Goal: Information Seeking & Learning: Check status

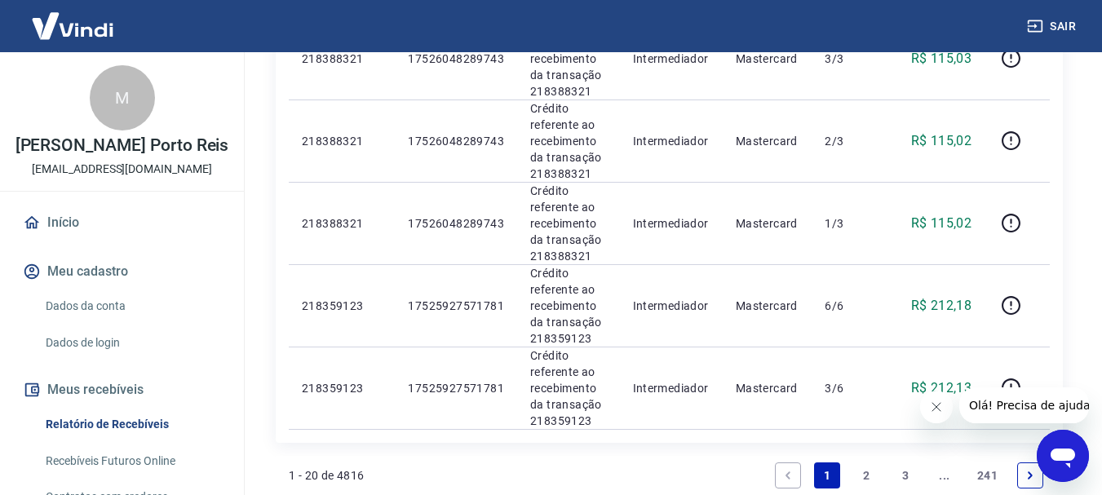
scroll to position [1947, 0]
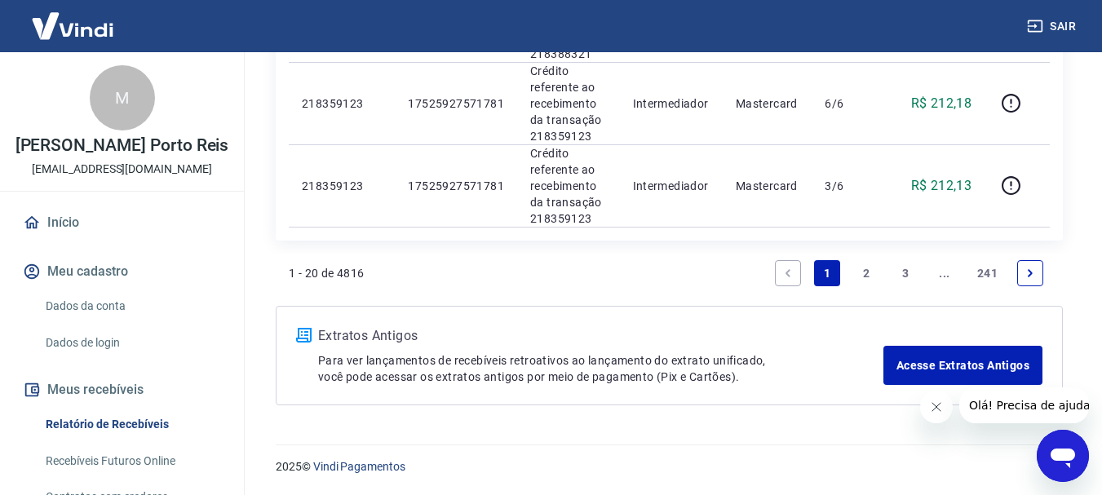
click at [1020, 269] on link "Next page" at bounding box center [1030, 273] width 26 height 26
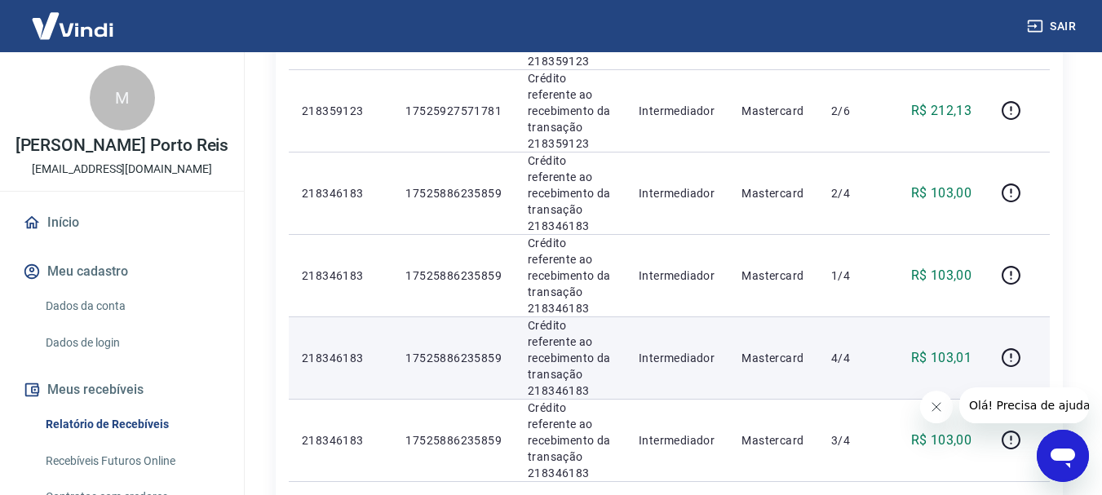
scroll to position [653, 0]
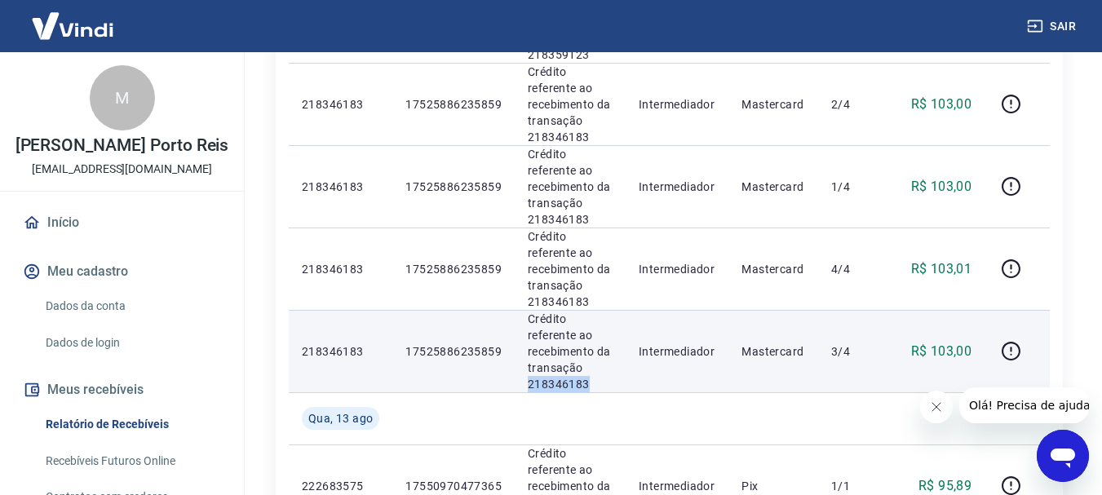
drag, startPoint x: 599, startPoint y: 250, endPoint x: 532, endPoint y: 257, distance: 67.3
click at [524, 310] on td "Crédito referente ao recebimento da transação 218346183" at bounding box center [570, 351] width 111 height 82
copy p "218346183"
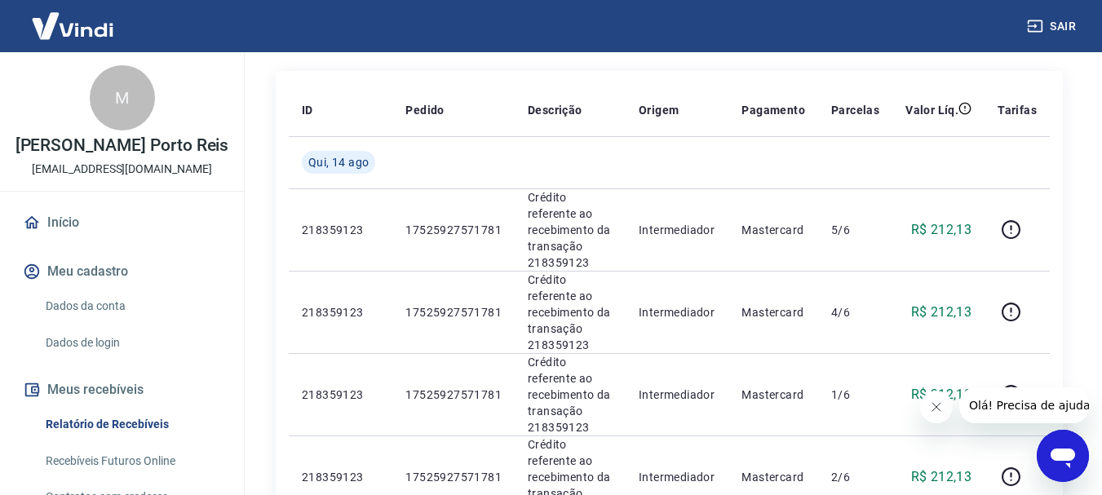
scroll to position [279, 0]
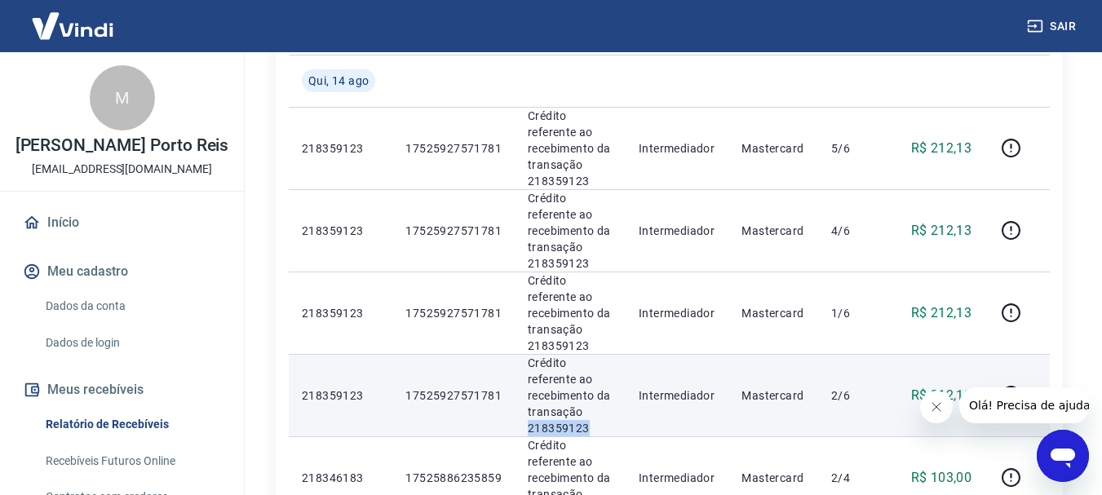
drag, startPoint x: 591, startPoint y: 364, endPoint x: 525, endPoint y: 361, distance: 66.2
click at [524, 361] on td "Crédito referente ao recebimento da transação 218359123" at bounding box center [570, 395] width 111 height 82
copy p "218359123"
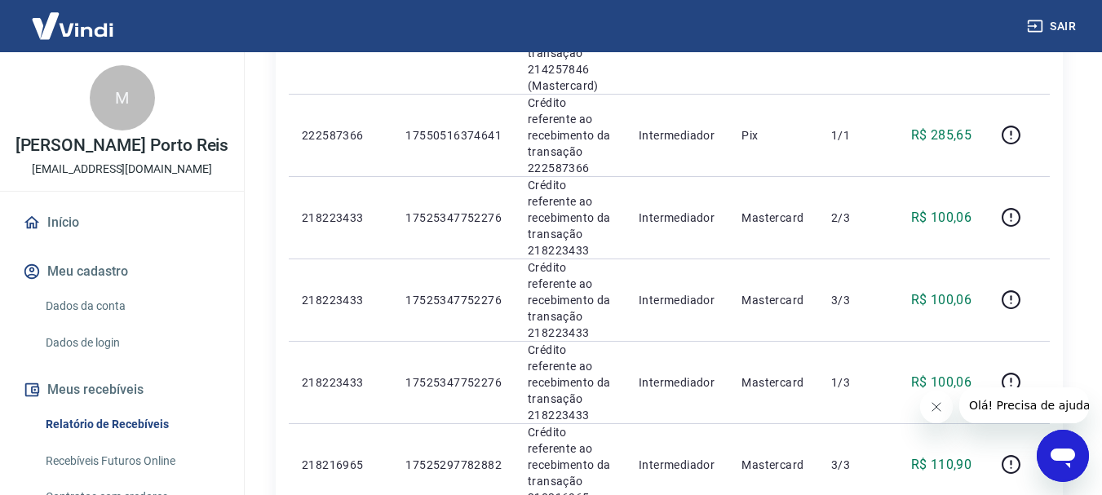
scroll to position [1584, 0]
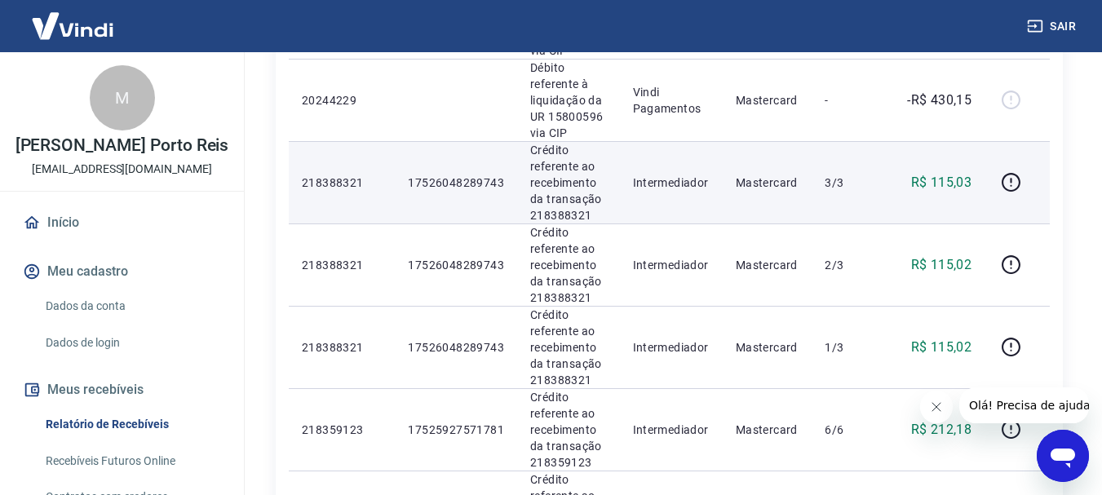
scroll to position [1702, 0]
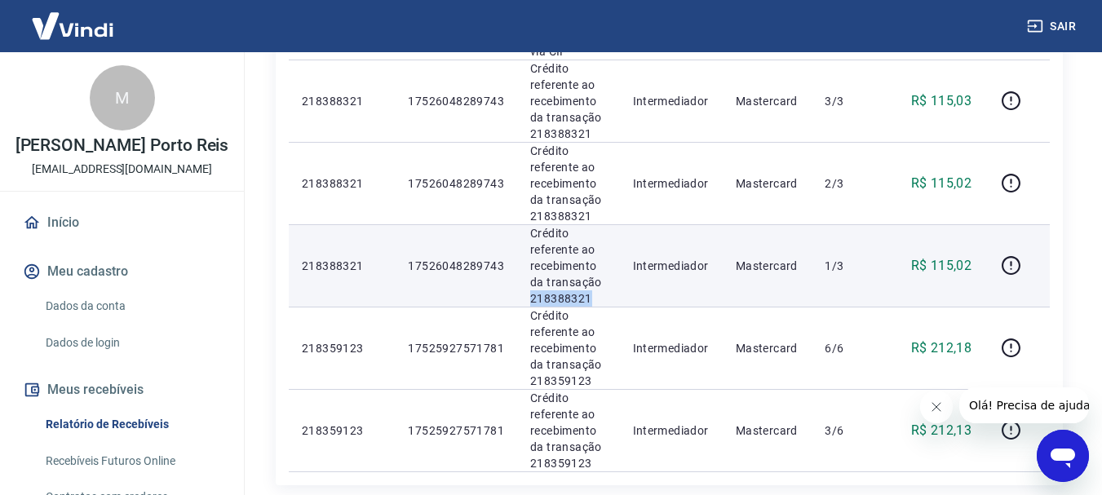
drag, startPoint x: 613, startPoint y: 299, endPoint x: 533, endPoint y: 296, distance: 79.2
click at [528, 296] on td "Crédito referente ao recebimento da transação 218388321" at bounding box center [568, 265] width 102 height 82
copy p "218388321"
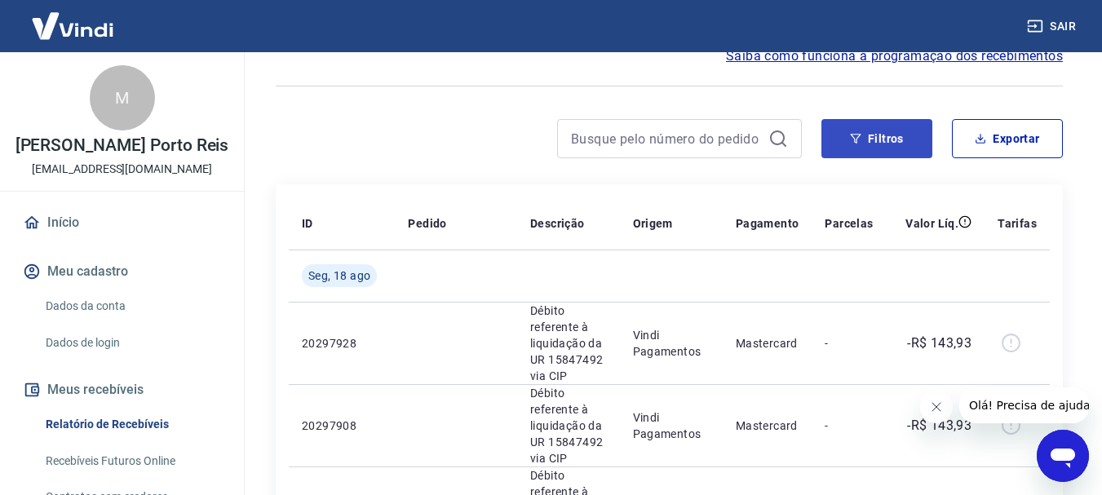
scroll to position [0, 0]
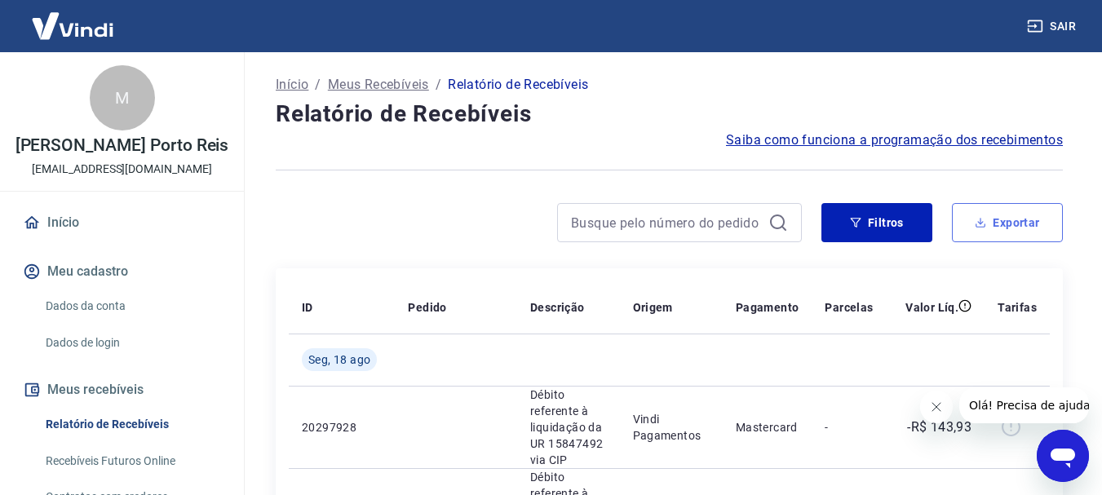
click at [1004, 232] on button "Exportar" at bounding box center [1007, 222] width 111 height 39
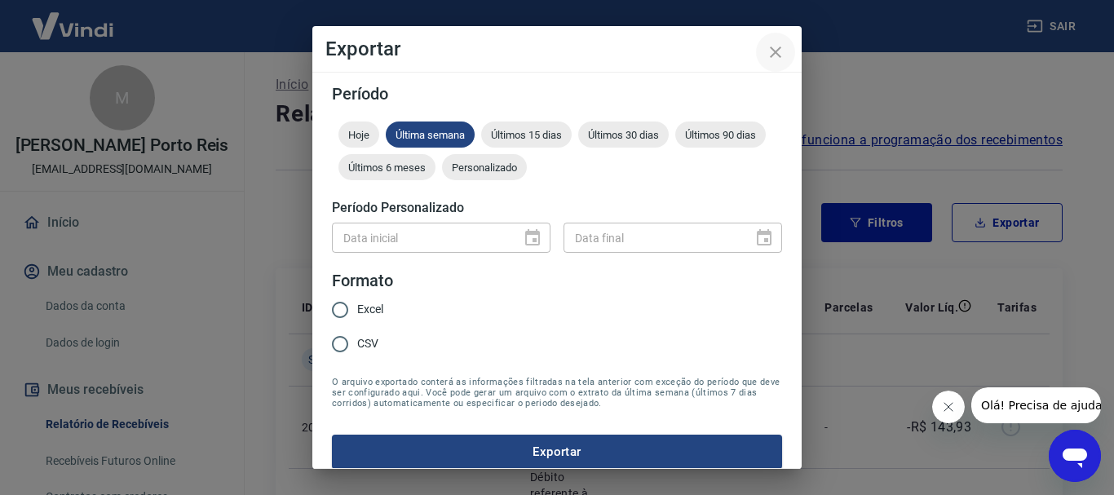
click at [786, 52] on button "close" at bounding box center [775, 52] width 39 height 39
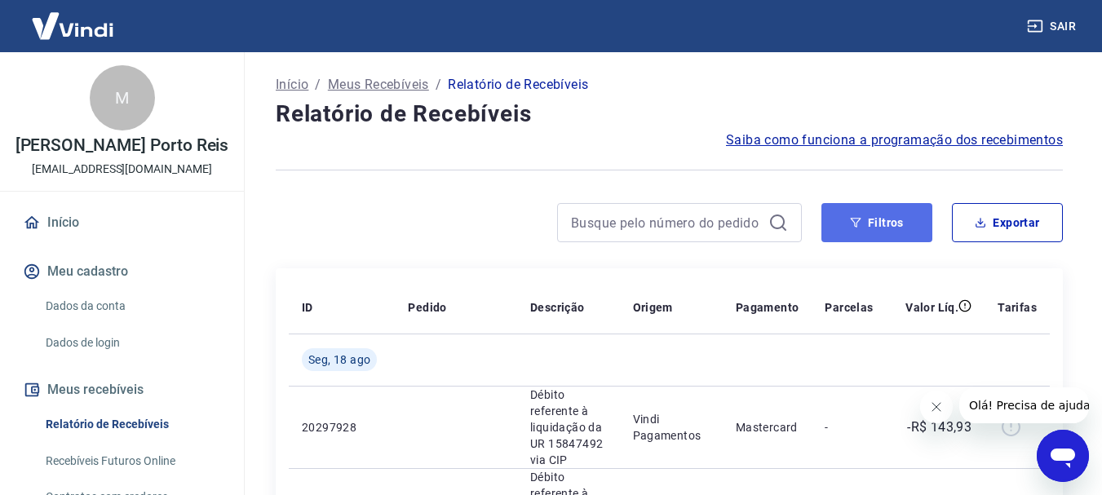
click at [865, 229] on button "Filtros" at bounding box center [876, 222] width 111 height 39
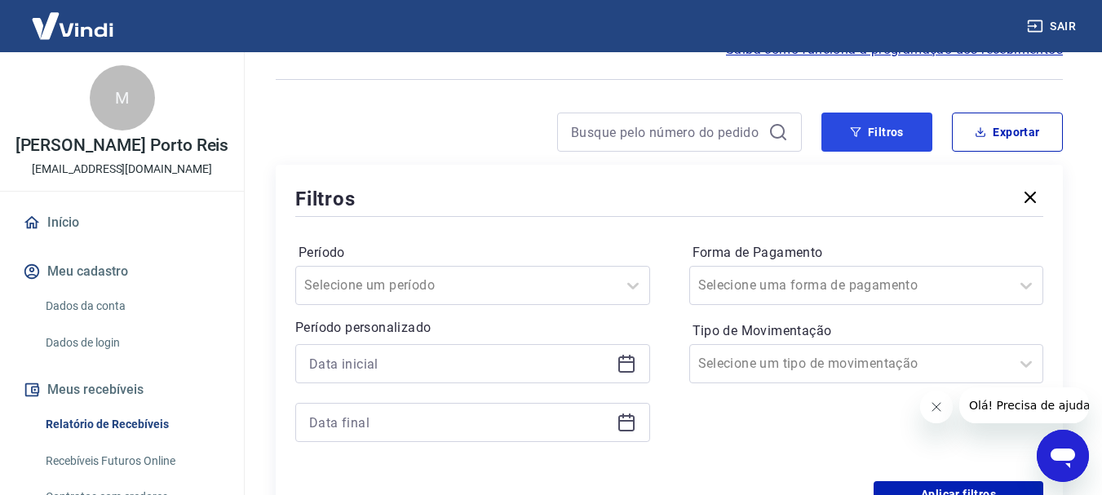
scroll to position [245, 0]
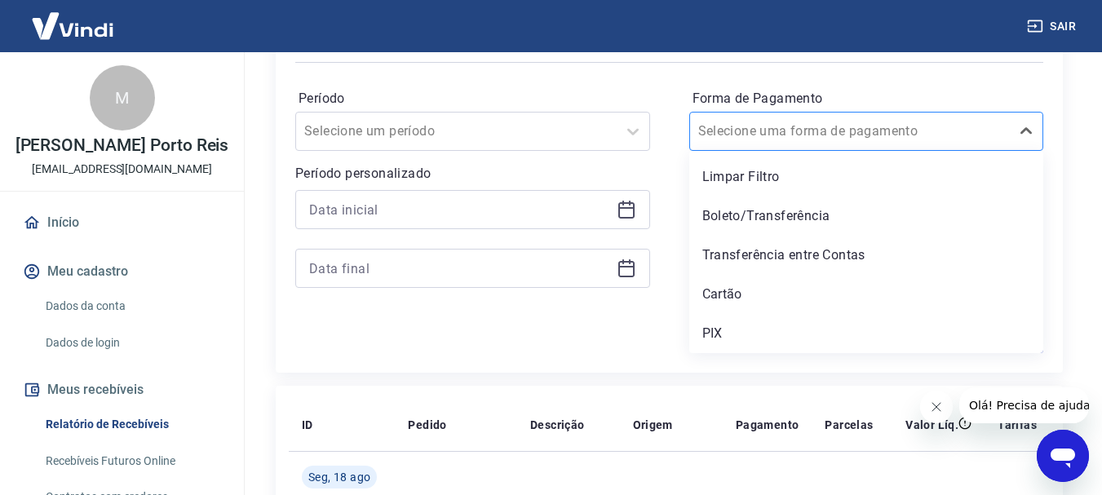
click at [818, 139] on input "Forma de Pagamento" at bounding box center [780, 132] width 165 height 20
click at [762, 342] on div "PIX" at bounding box center [866, 333] width 355 height 33
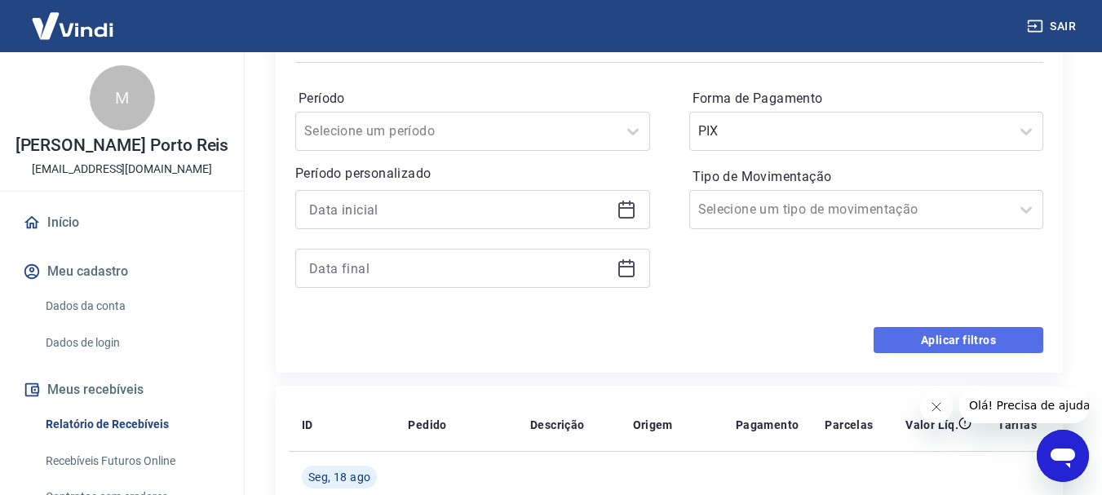
click at [974, 335] on button "Aplicar filtros" at bounding box center [959, 340] width 170 height 26
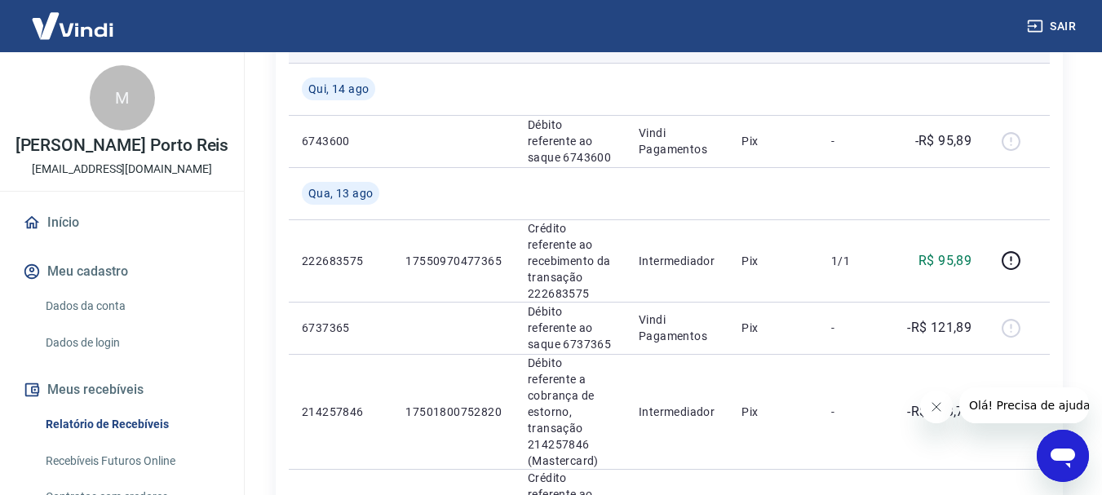
scroll to position [245, 0]
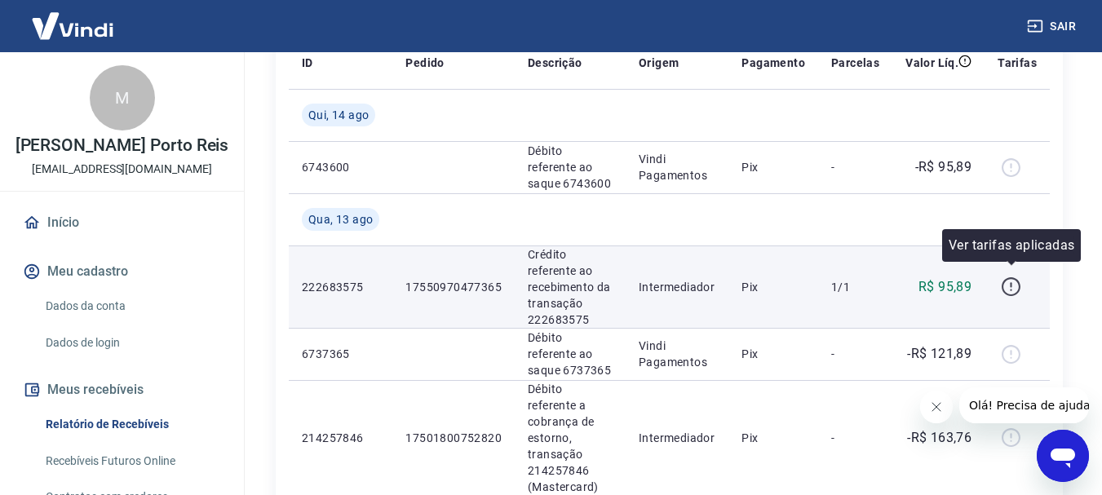
click at [1012, 290] on icon "button" at bounding box center [1011, 291] width 2 height 2
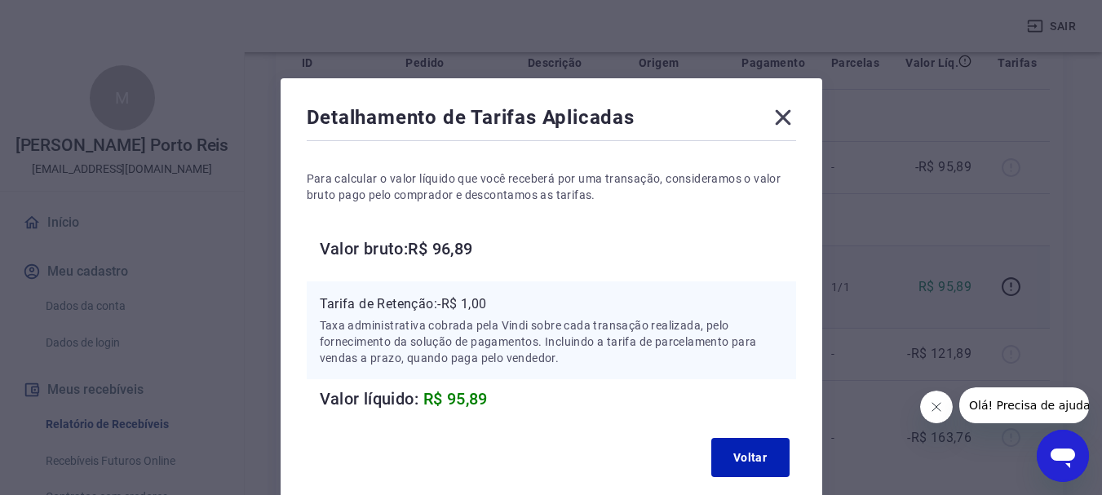
click at [784, 116] on icon at bounding box center [782, 117] width 15 height 15
